Goal: Find specific page/section: Find specific page/section

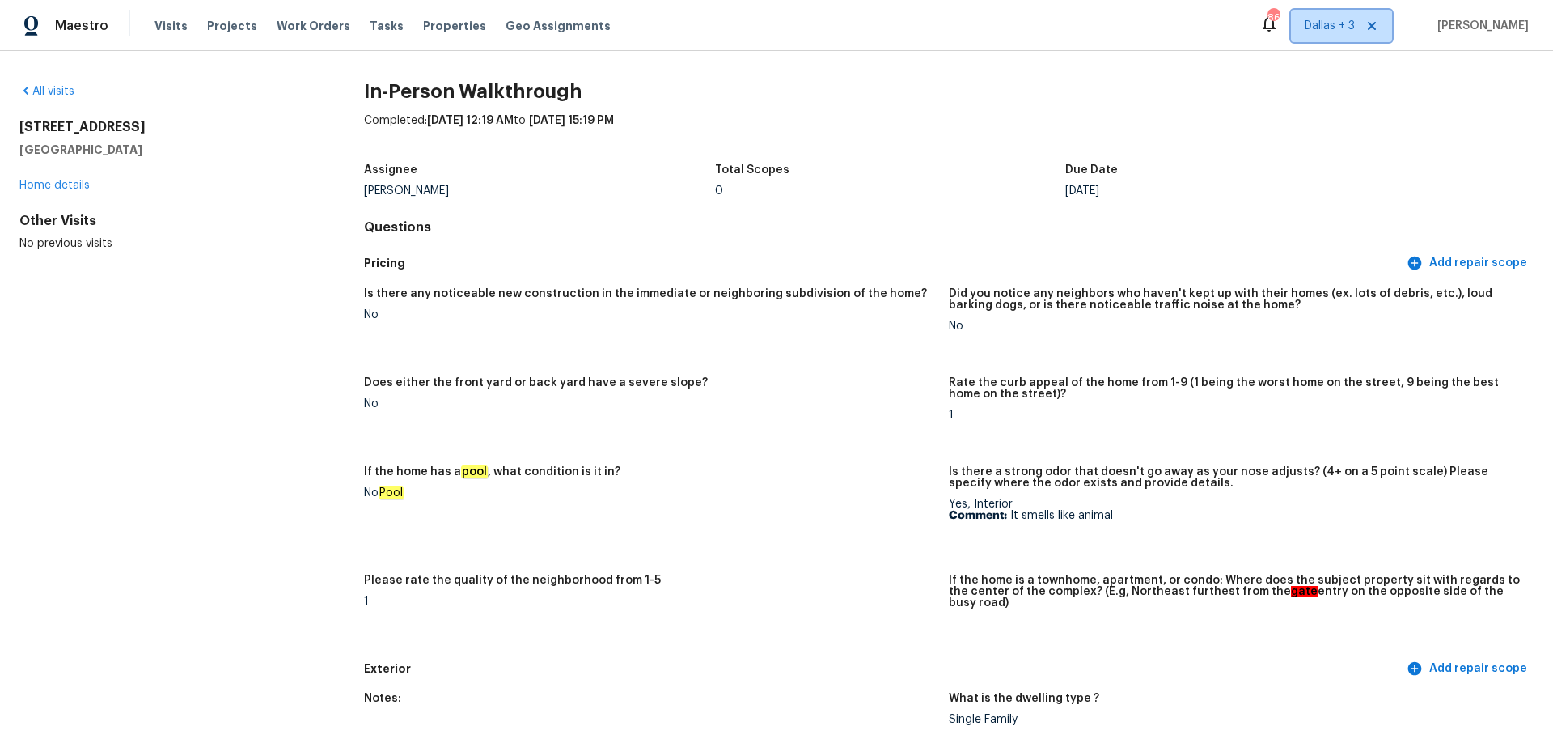
scroll to position [1690, 0]
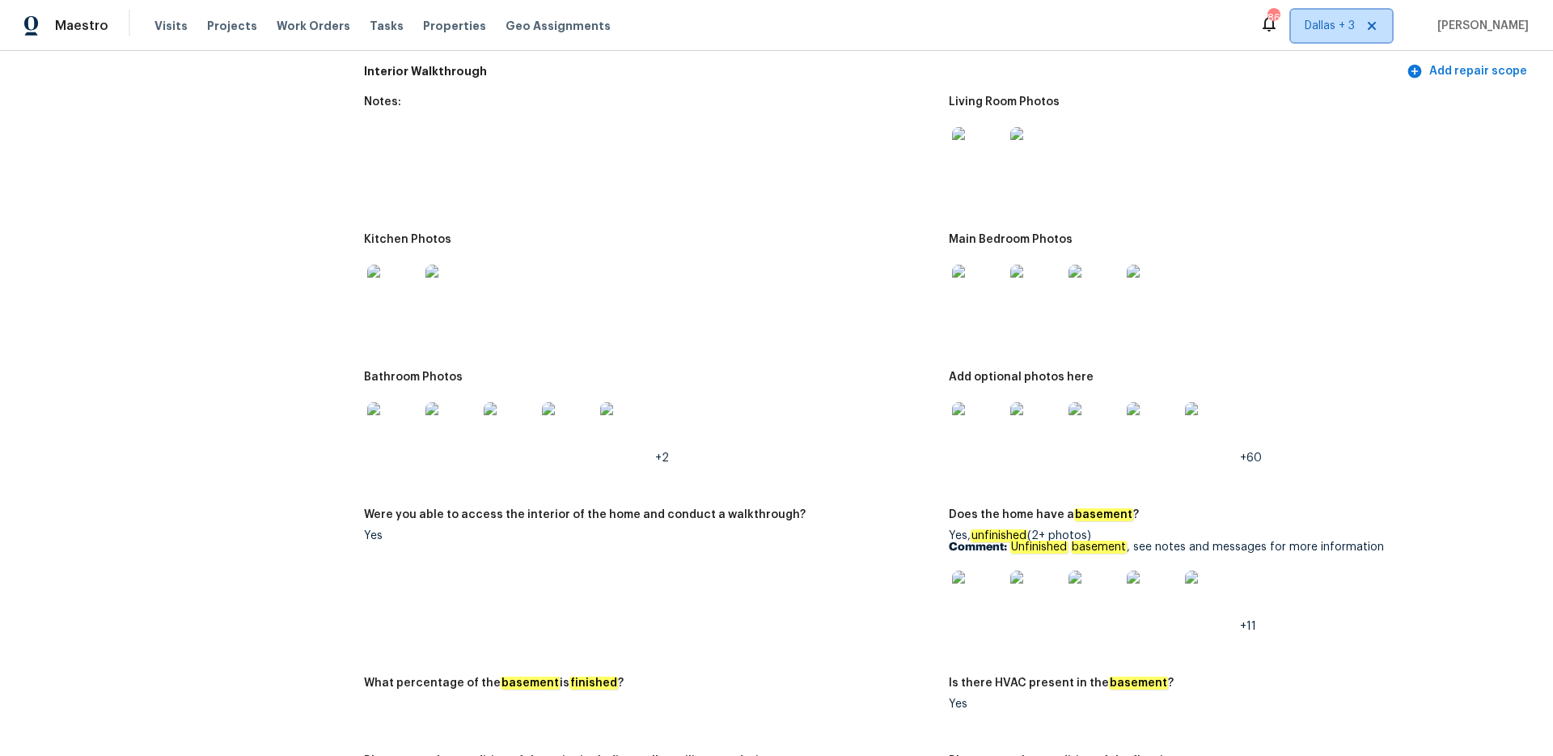
click at [1372, 38] on span "Dallas + 3" at bounding box center [1341, 26] width 101 height 32
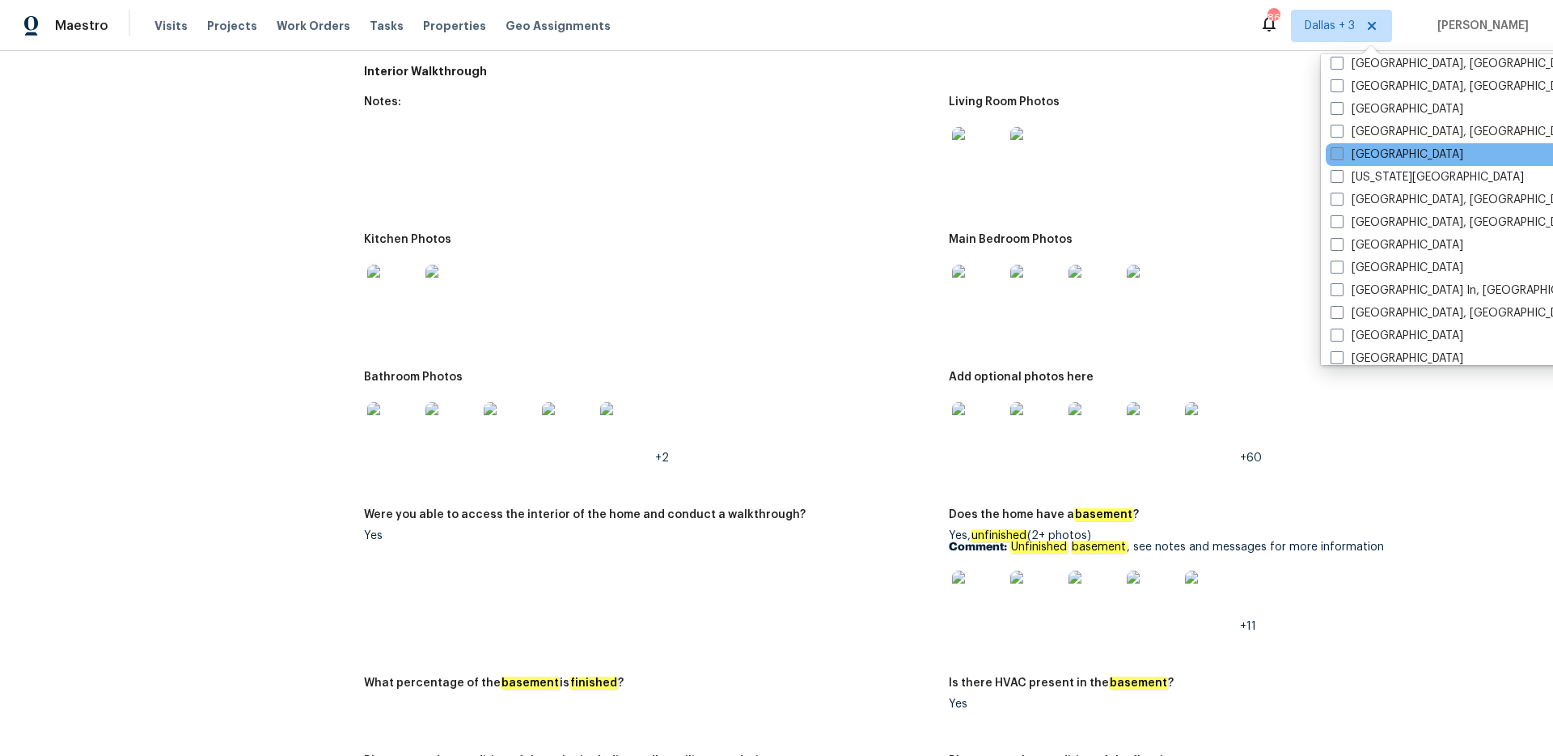
scroll to position [540, 0]
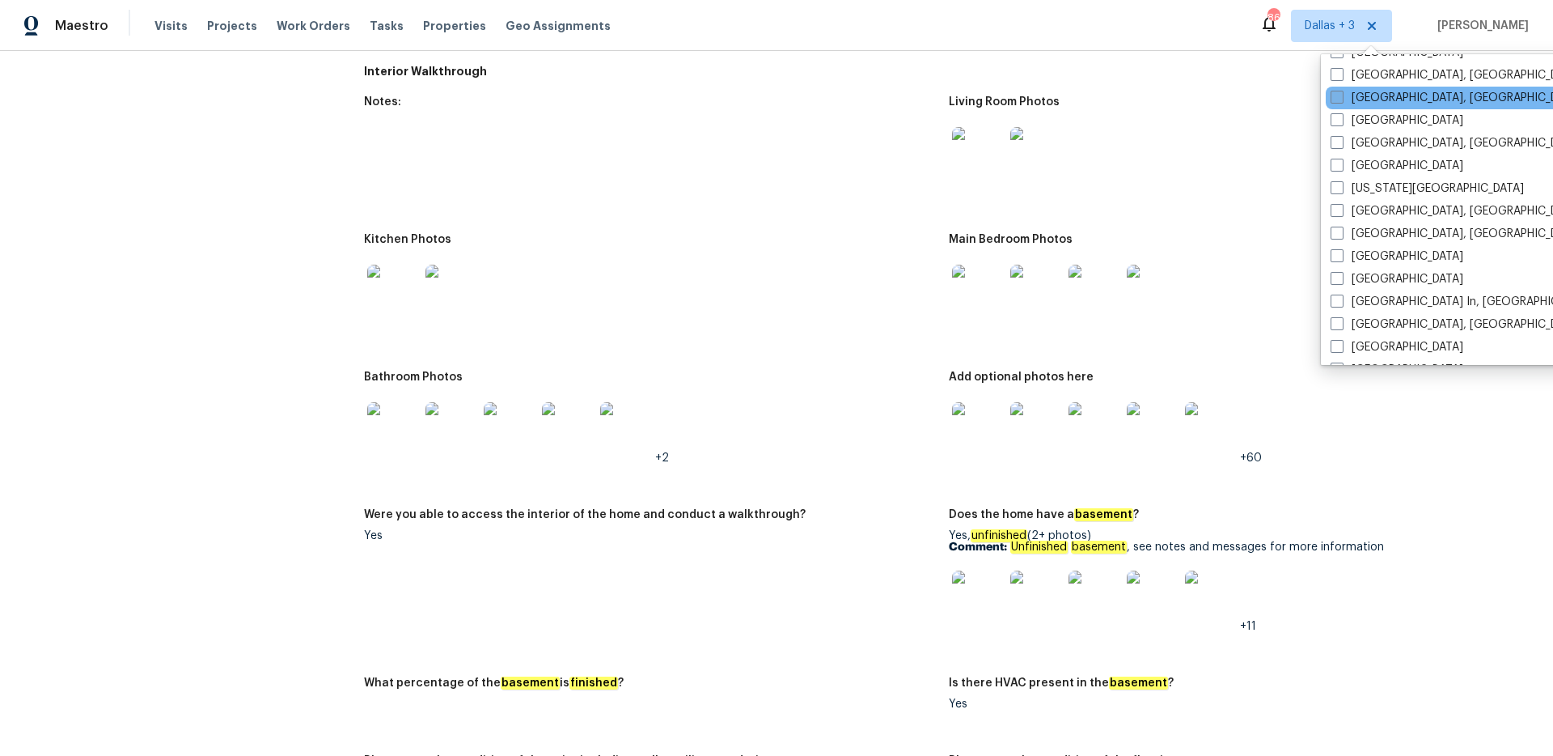
click at [1331, 94] on span at bounding box center [1337, 97] width 13 height 13
click at [1331, 94] on input "[GEOGRAPHIC_DATA], [GEOGRAPHIC_DATA]" at bounding box center [1336, 95] width 11 height 11
checkbox input "true"
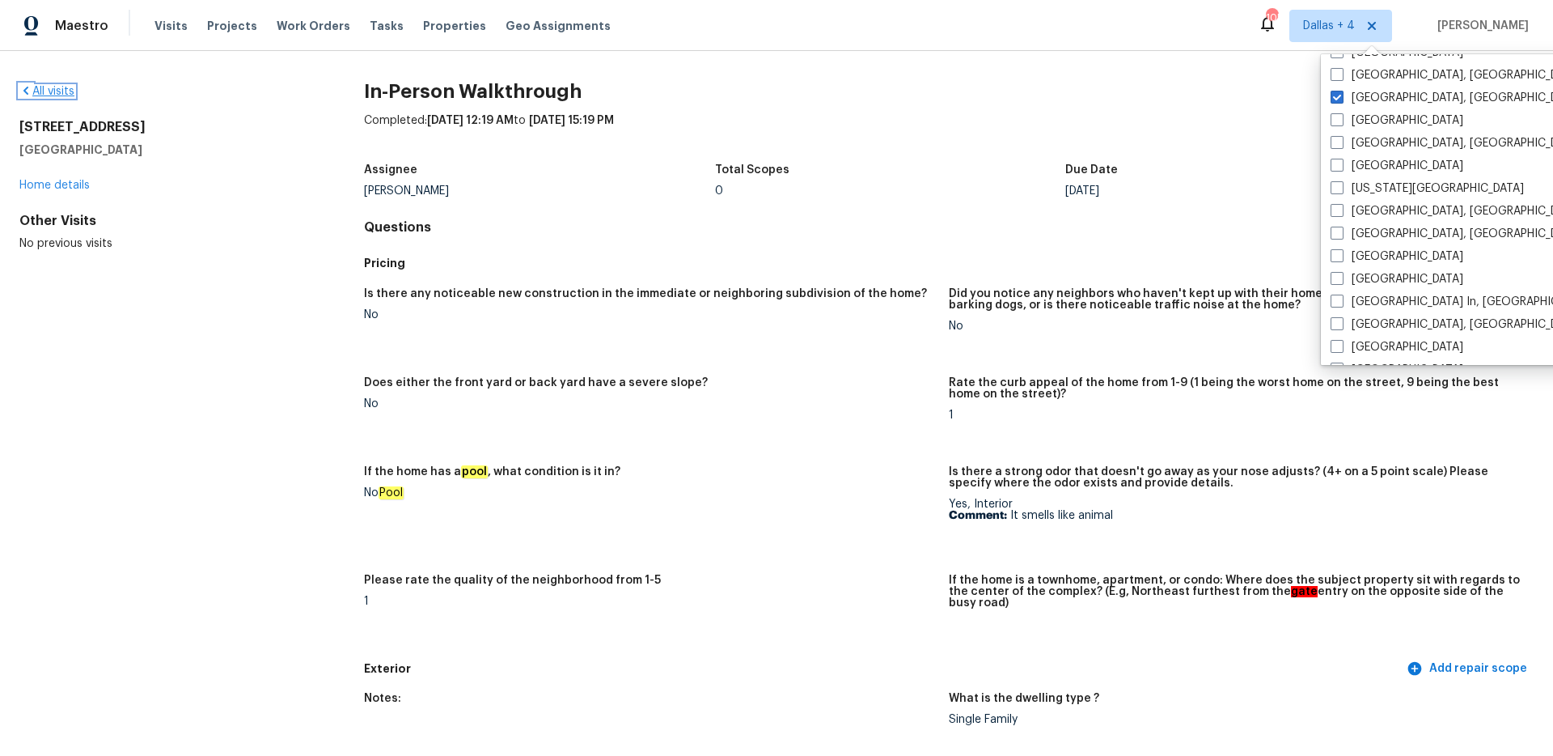
click at [48, 96] on link "All visits" at bounding box center [46, 91] width 55 height 11
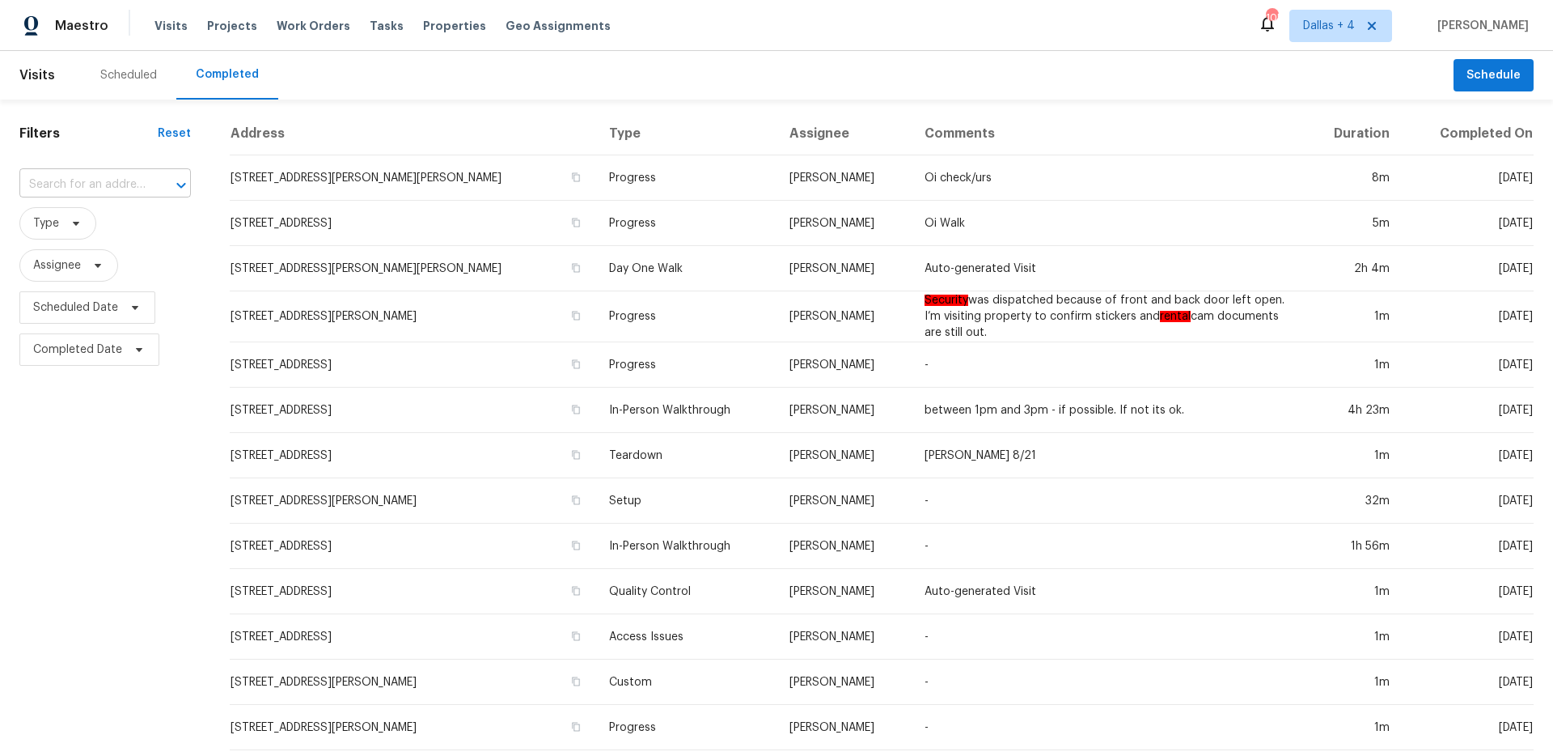
click at [90, 185] on input "text" at bounding box center [82, 184] width 126 height 25
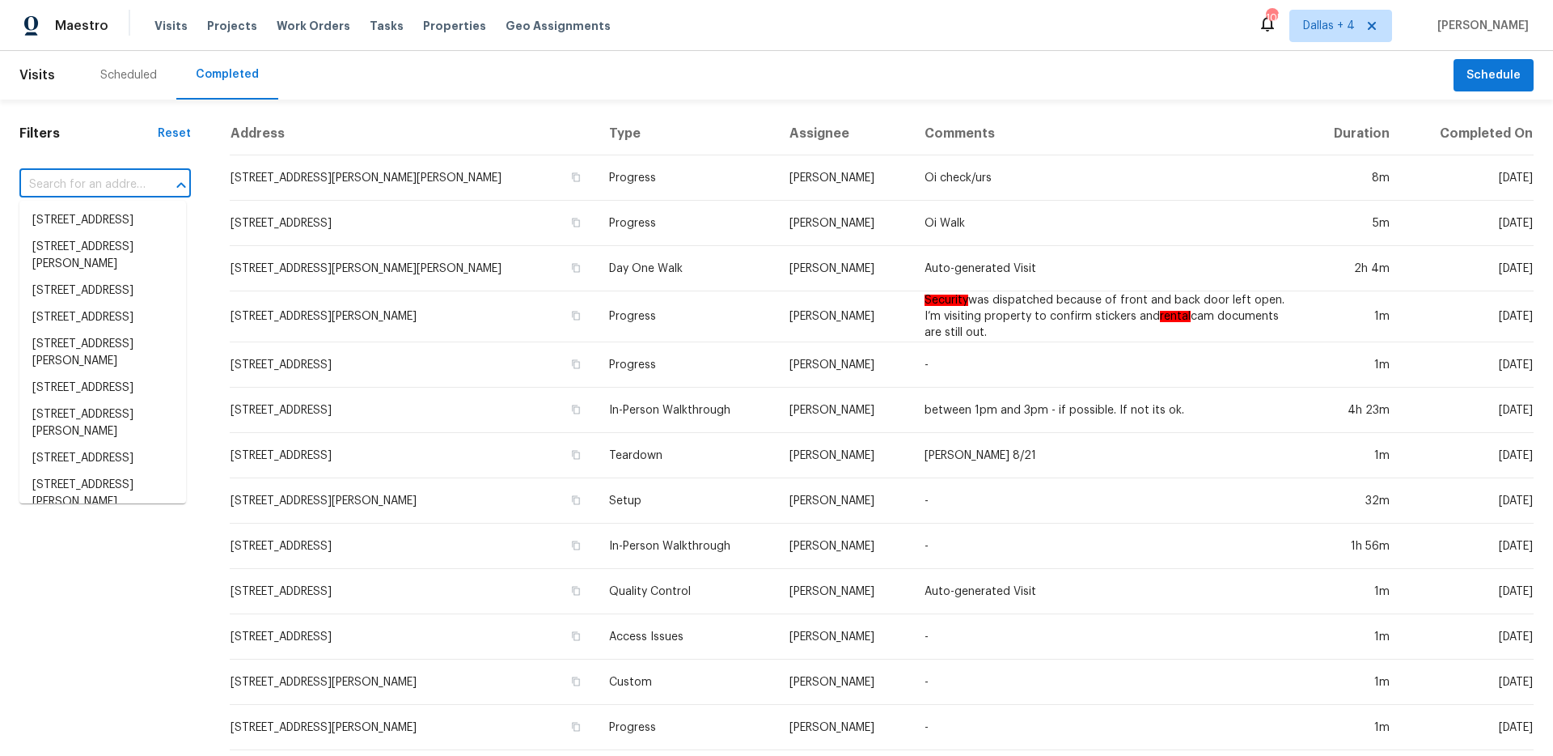
paste input "403 Pony Express Trl"
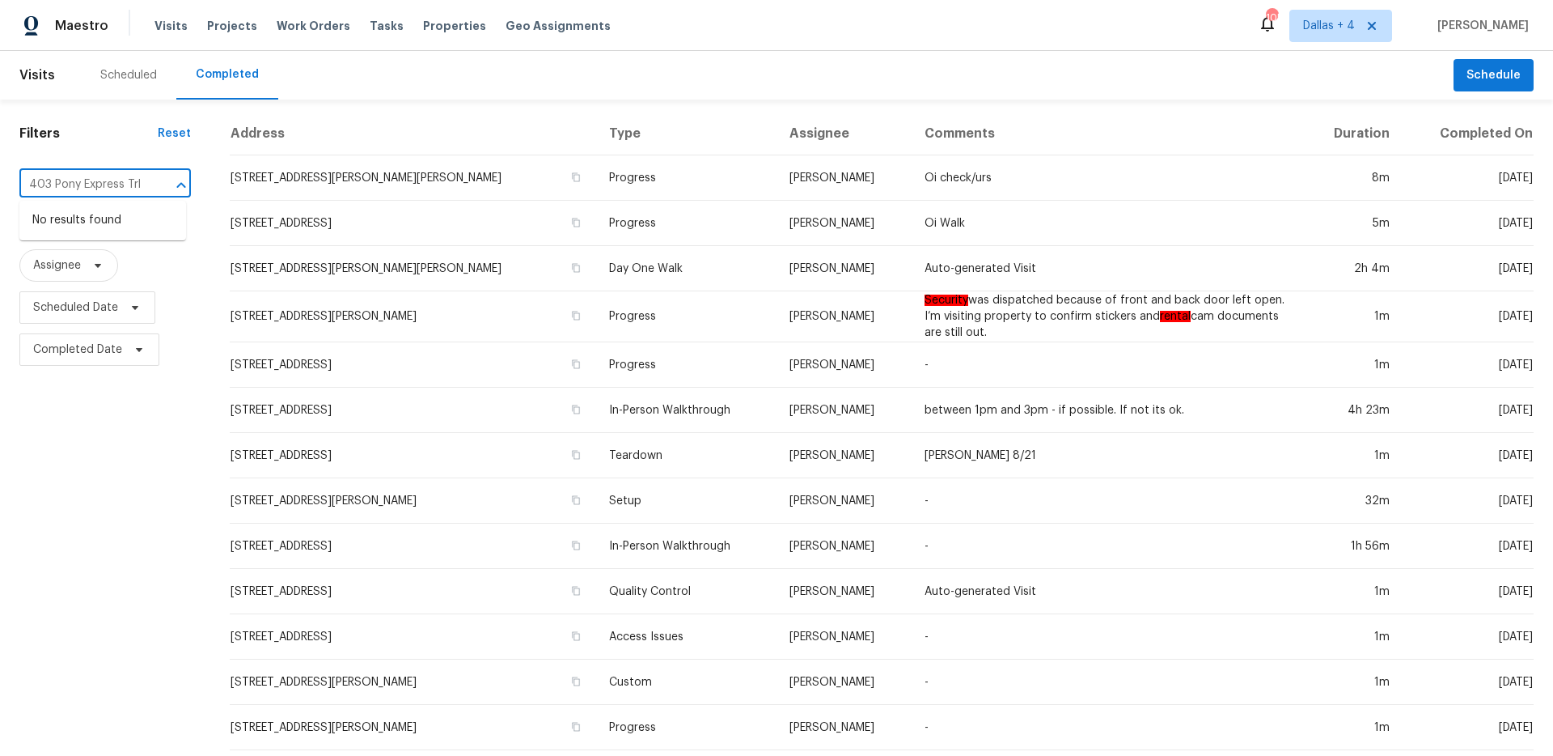
type input "403 Pony Express Trl"
click at [1355, 31] on span "Dallas + 4" at bounding box center [1329, 26] width 52 height 16
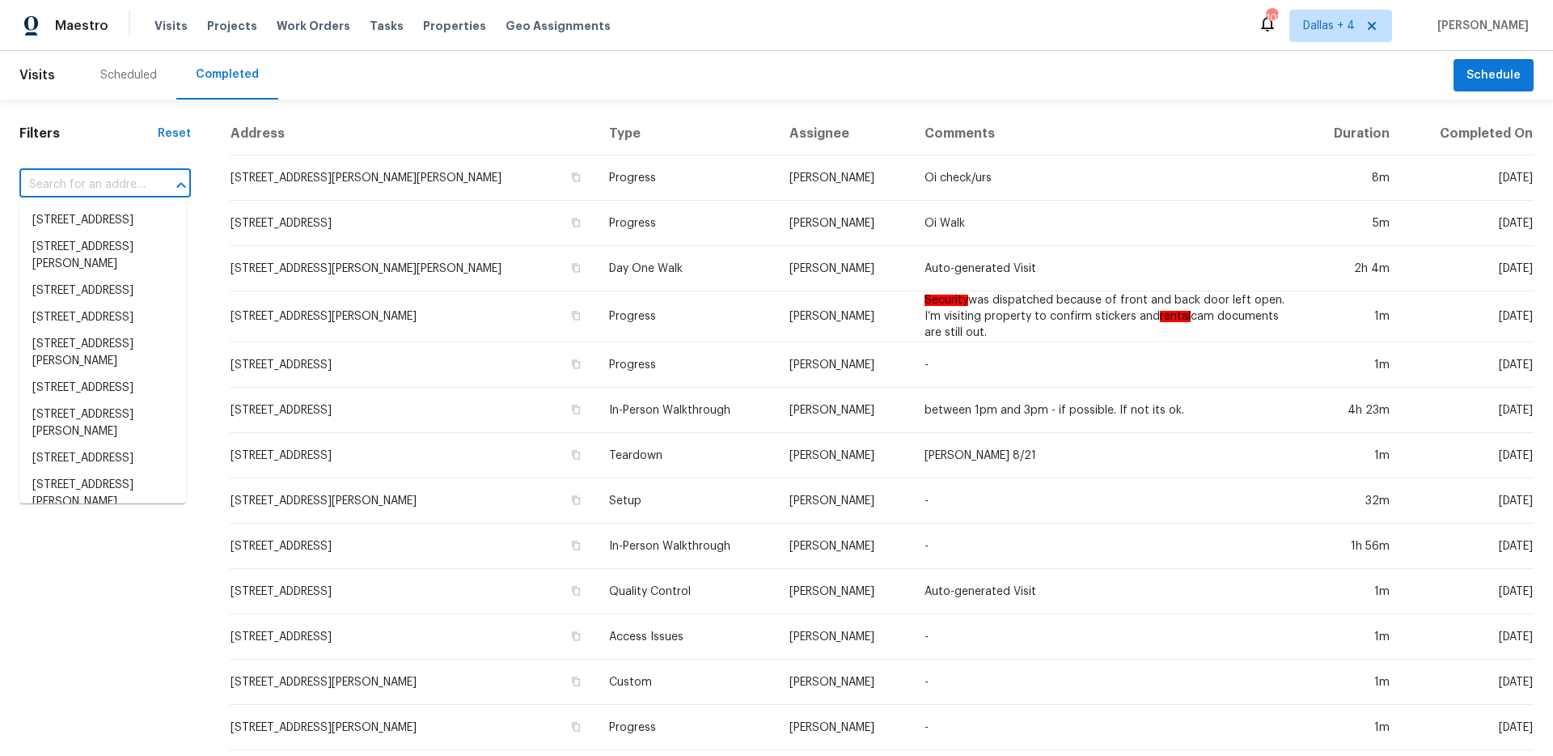
click at [58, 176] on input "text" at bounding box center [82, 184] width 126 height 25
paste input "403 Pony Express Trl"
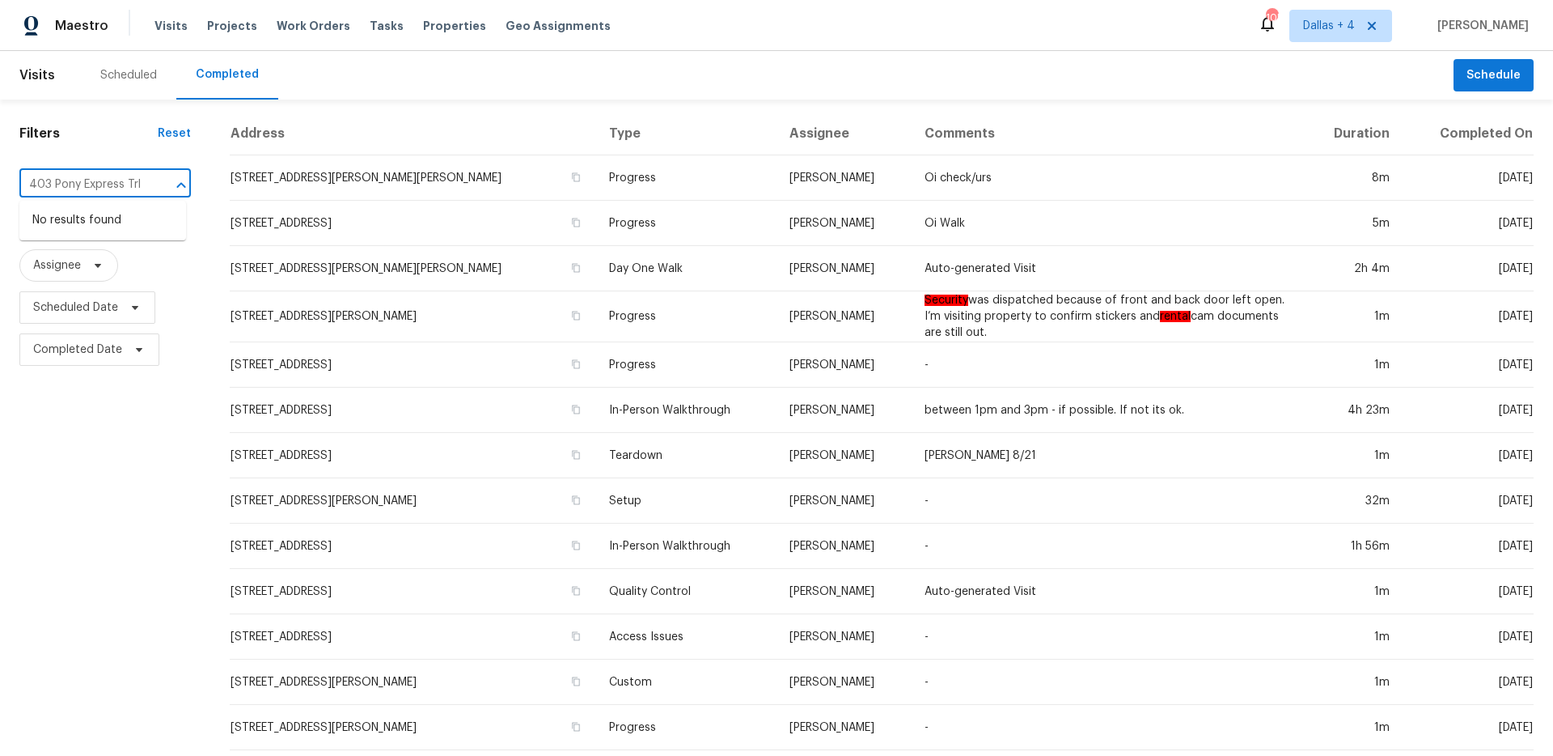
type input "403 Pony Express Trl"
click at [106, 183] on input "text" at bounding box center [82, 184] width 126 height 25
paste input "[STREET_ADDRESS]"
type input "[STREET_ADDRESS]"
click at [100, 234] on li "[STREET_ADDRESS]" at bounding box center [102, 220] width 167 height 27
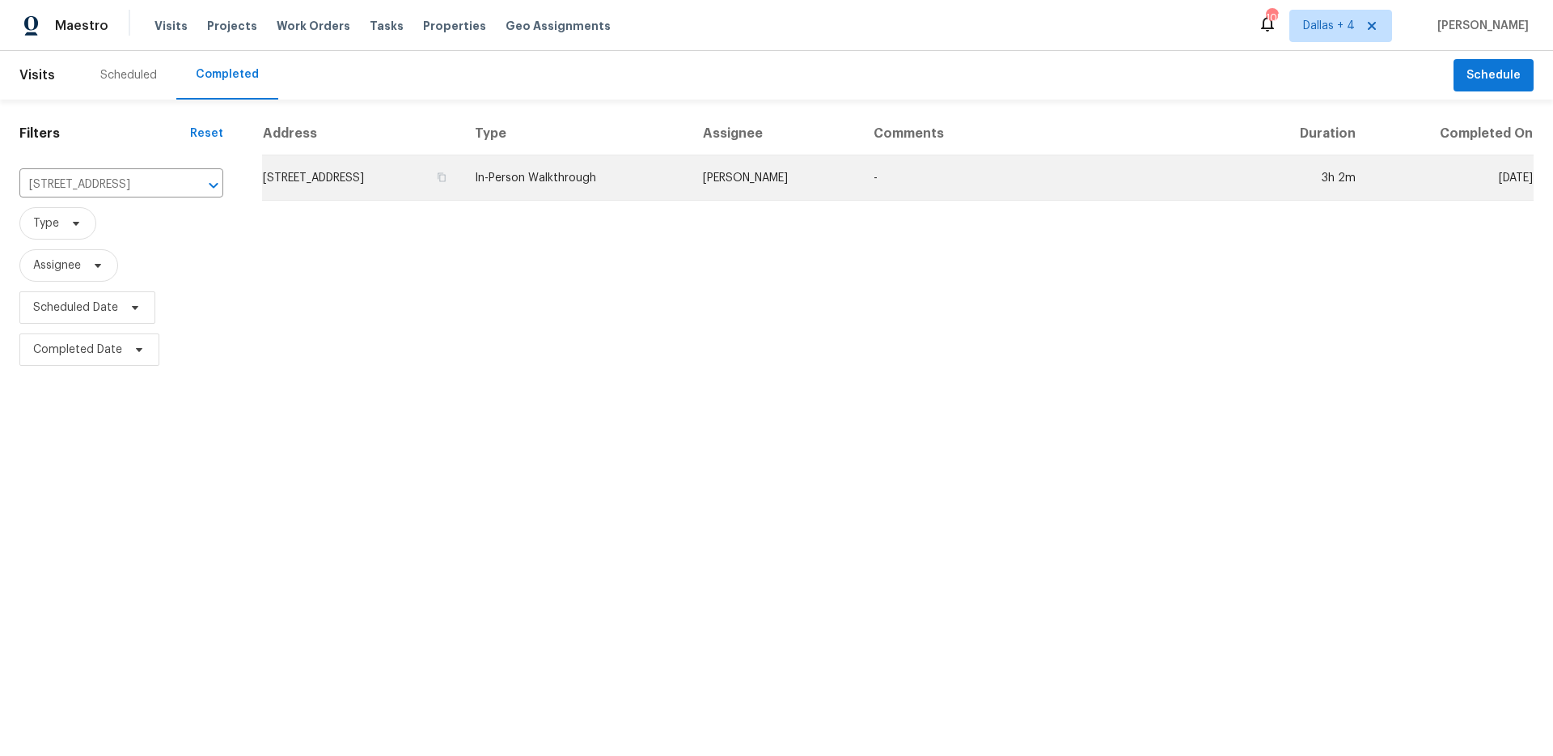
click at [303, 176] on td "[STREET_ADDRESS]" at bounding box center [362, 177] width 200 height 45
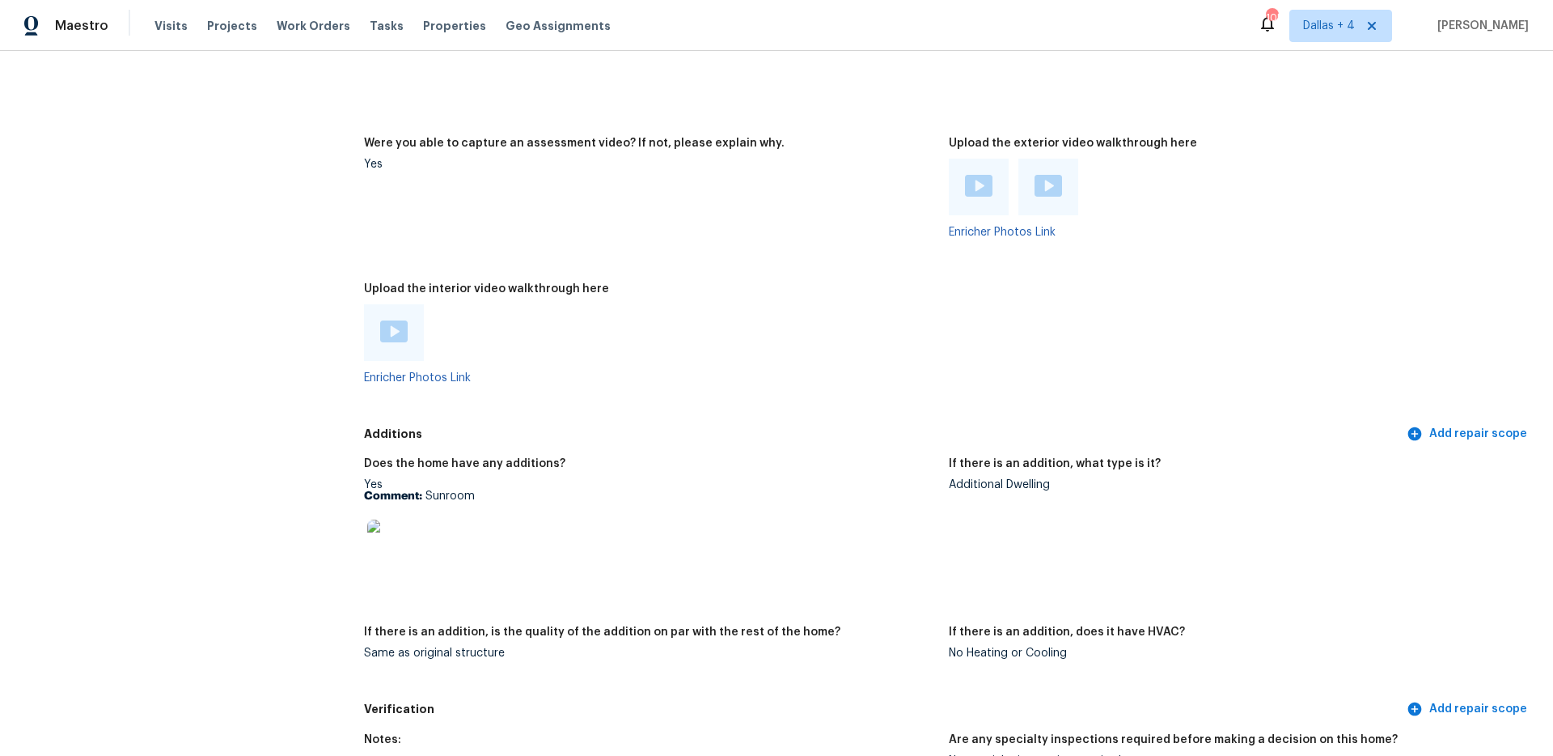
scroll to position [3218, 0]
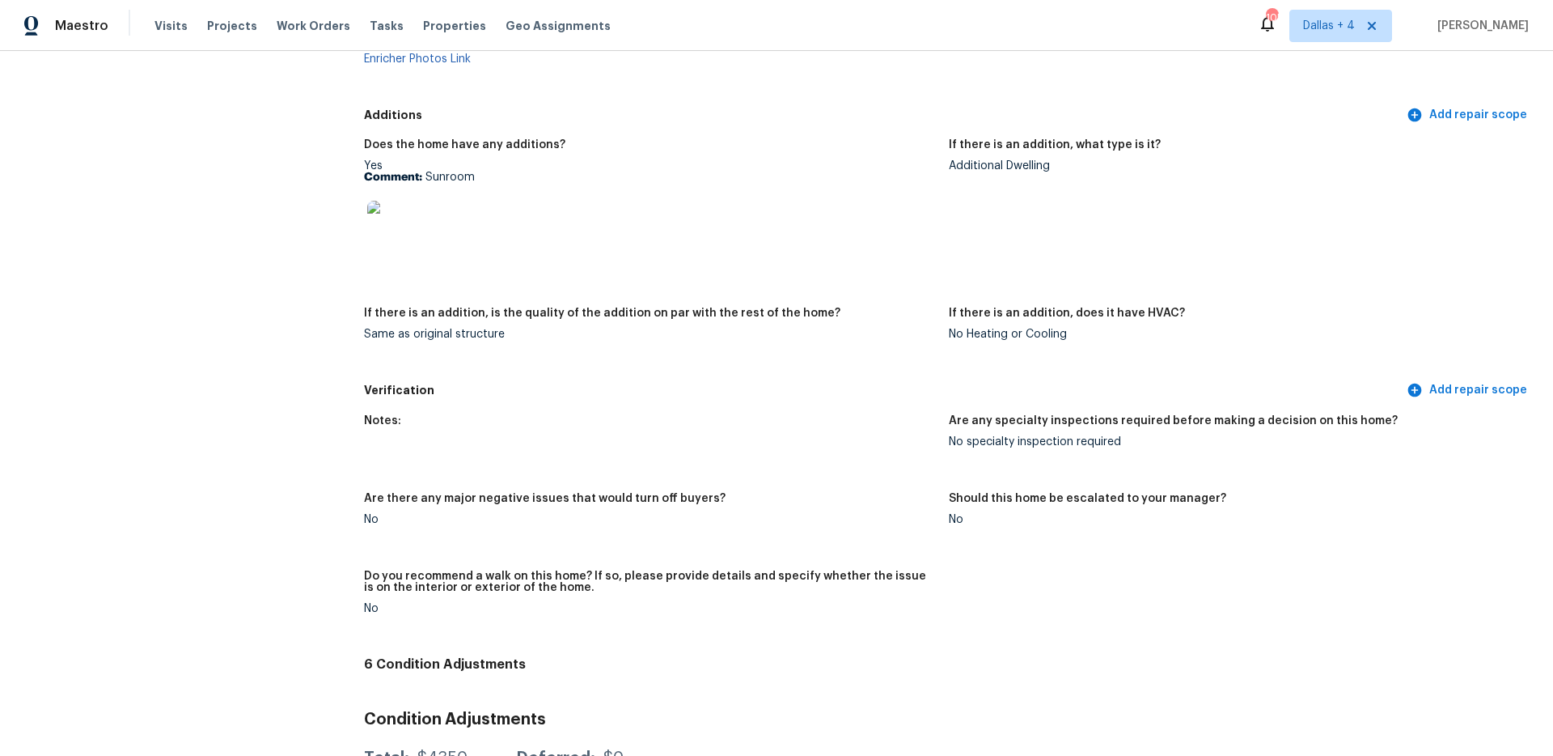
click at [393, 227] on img at bounding box center [393, 227] width 52 height 52
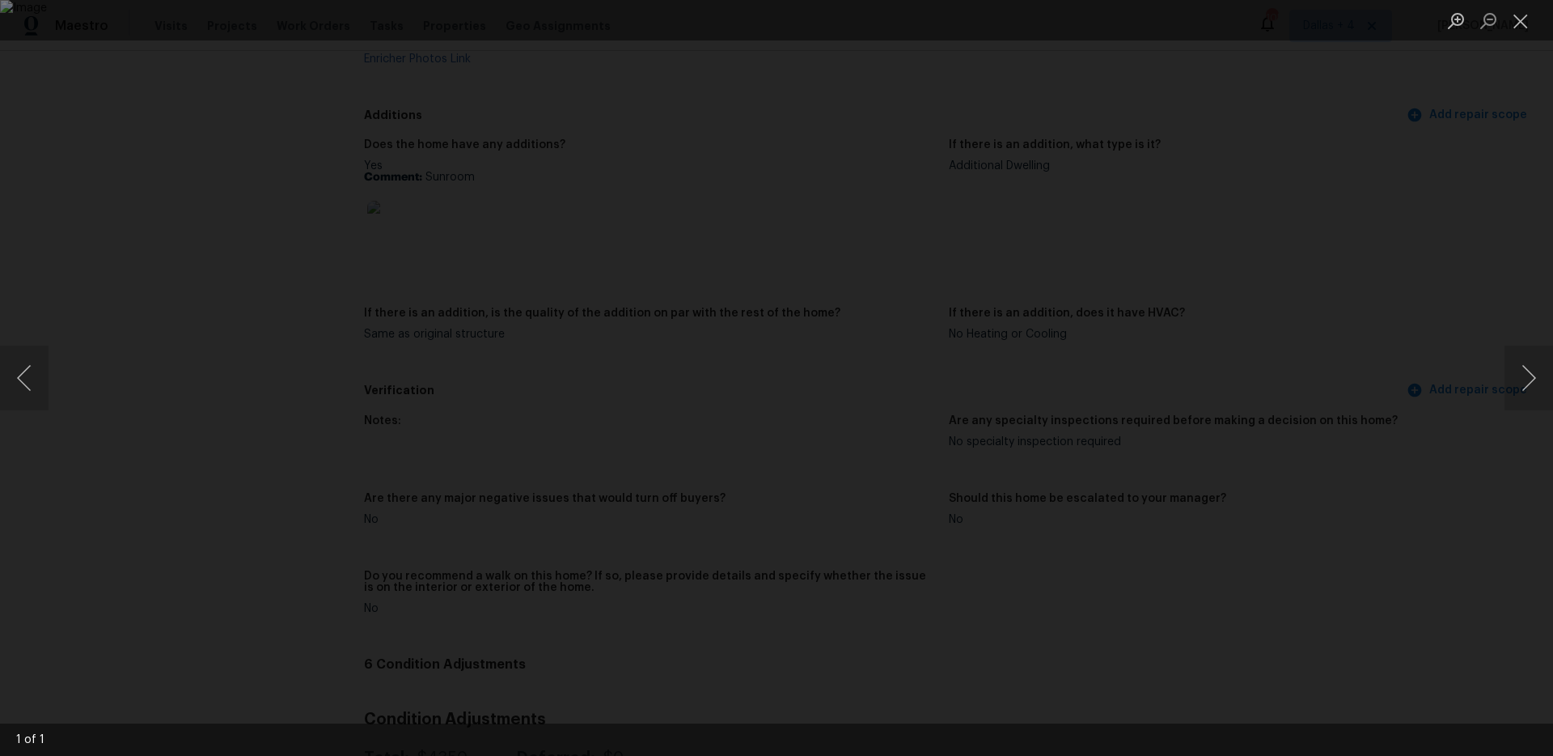
click at [1235, 271] on div "Lightbox" at bounding box center [776, 378] width 1553 height 756
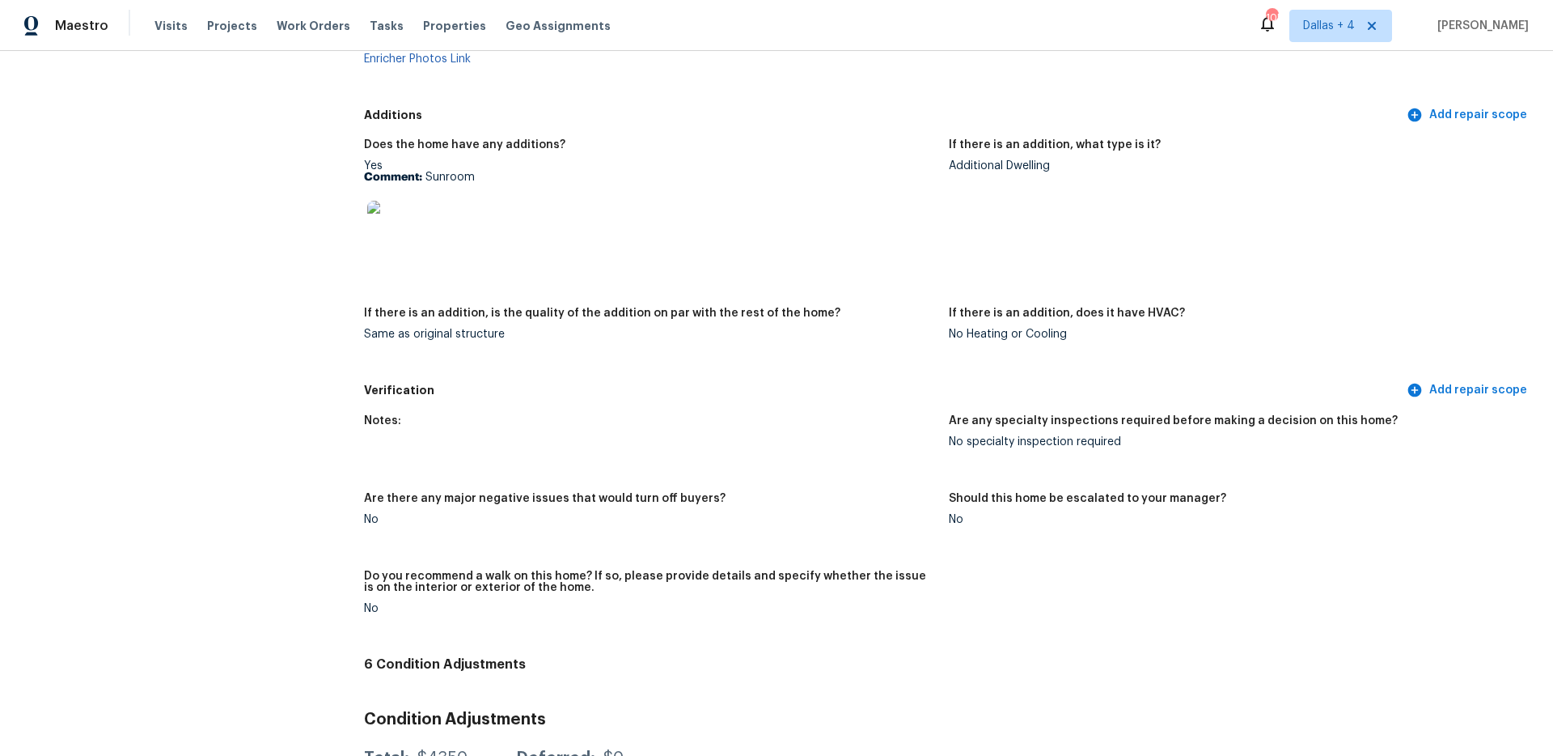
scroll to position [2868, 0]
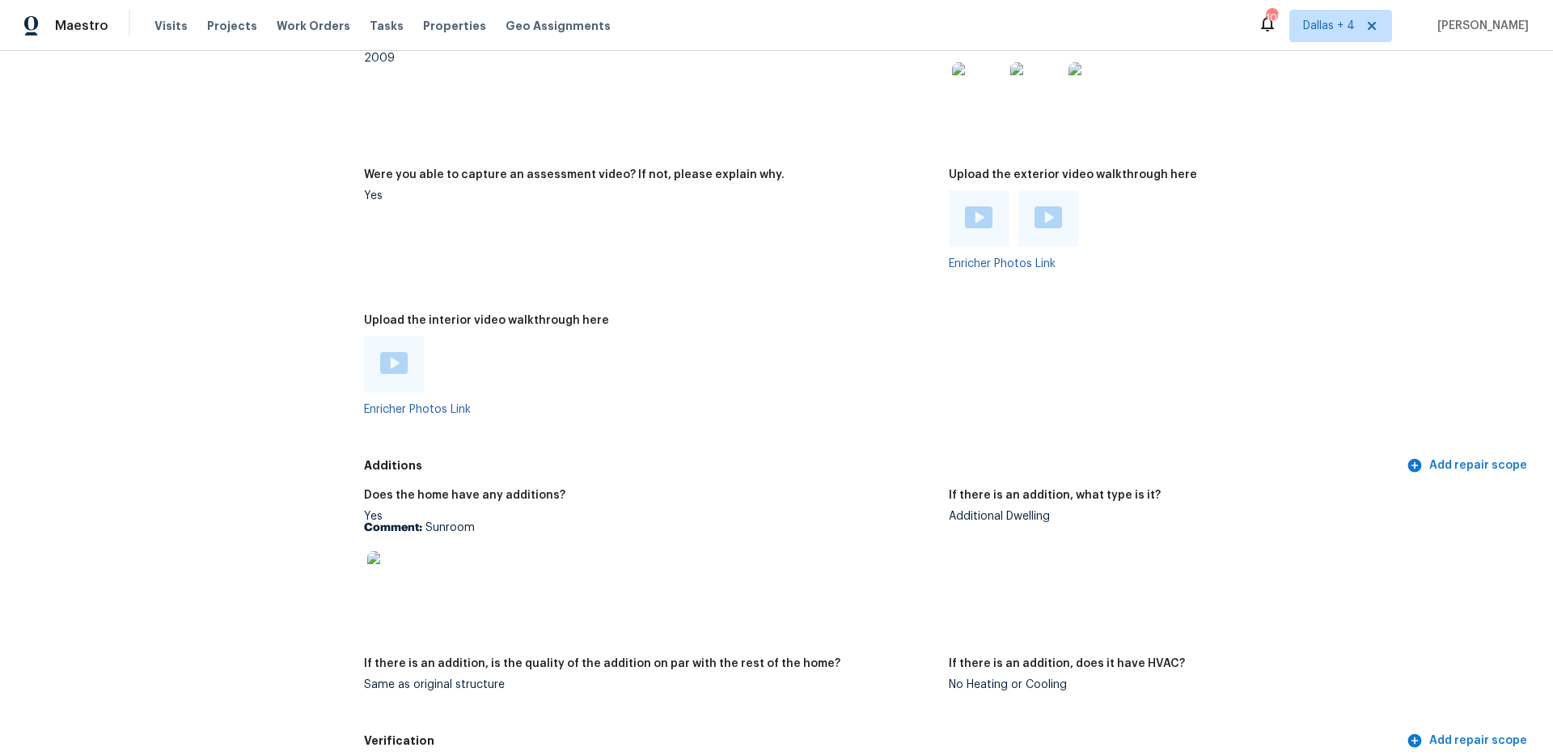
click at [380, 352] on img at bounding box center [394, 363] width 28 height 22
